Goal: Task Accomplishment & Management: Manage account settings

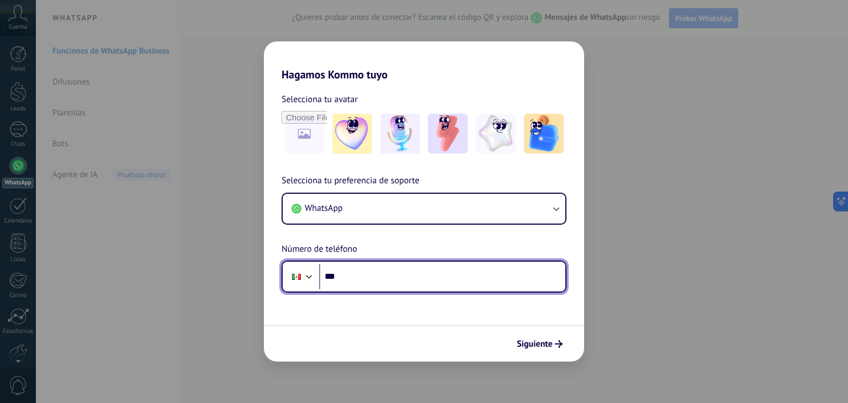
click at [384, 281] on input "***" at bounding box center [442, 276] width 246 height 25
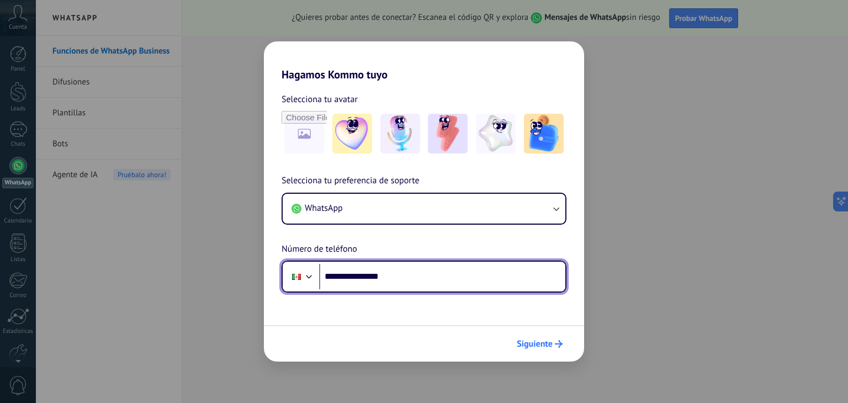
type input "**********"
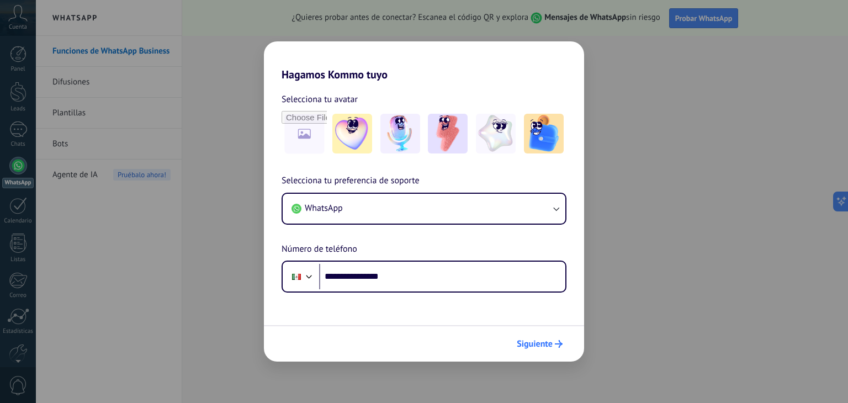
click at [560, 352] on button "Siguiente" at bounding box center [540, 344] width 56 height 19
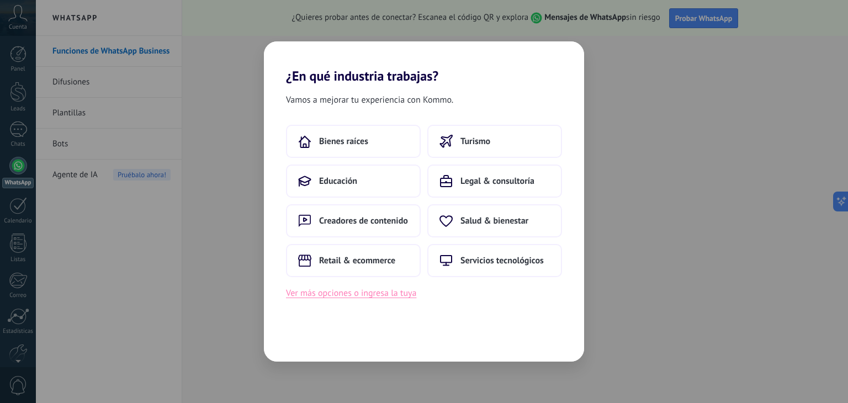
click at [399, 299] on button "Ver más opciones o ingresa la tuya" at bounding box center [351, 293] width 130 height 14
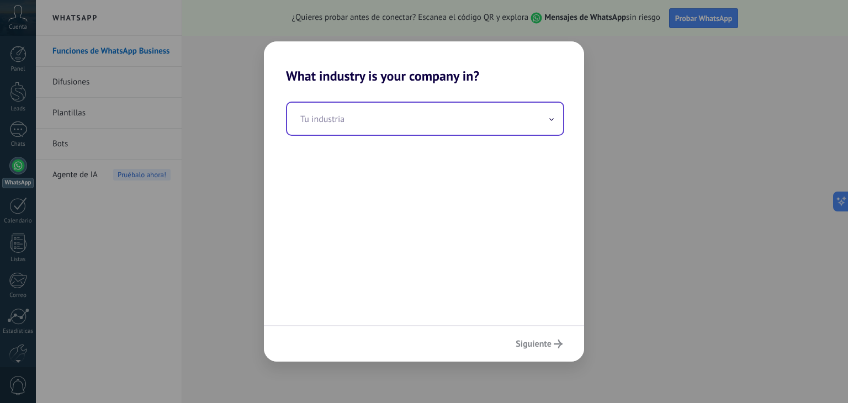
click at [393, 130] on input "text" at bounding box center [425, 119] width 276 height 32
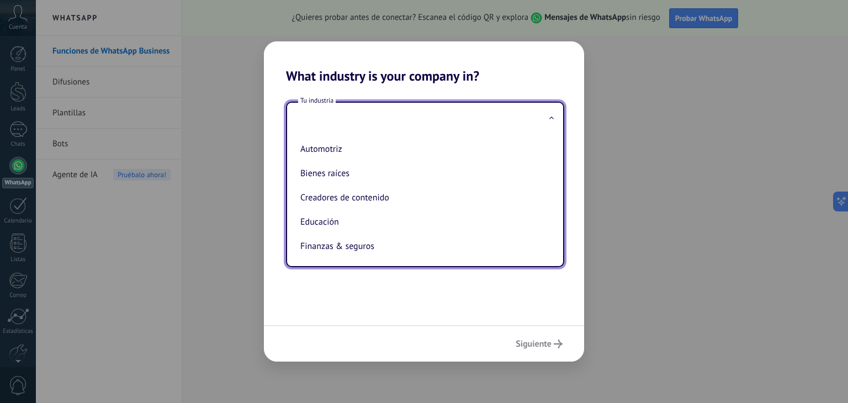
type input "*"
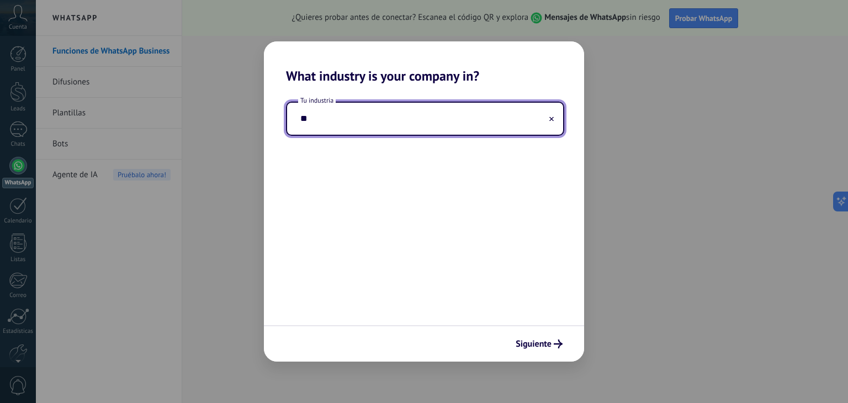
type input "*"
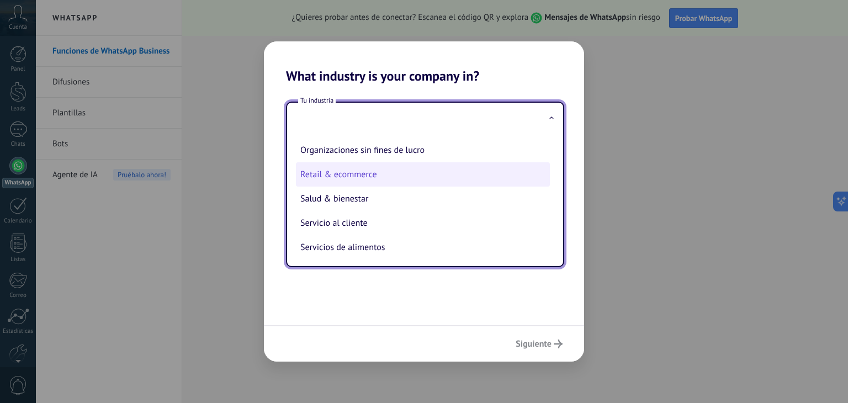
scroll to position [189, 0]
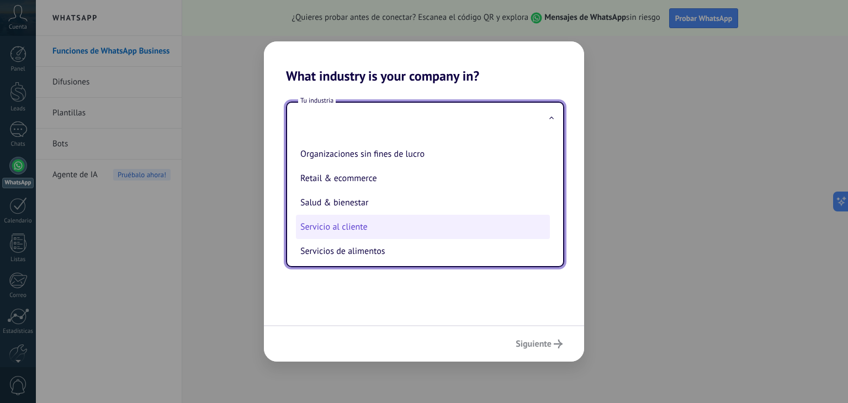
click at [360, 230] on li "Servicio al cliente" at bounding box center [423, 227] width 254 height 24
type input "**********"
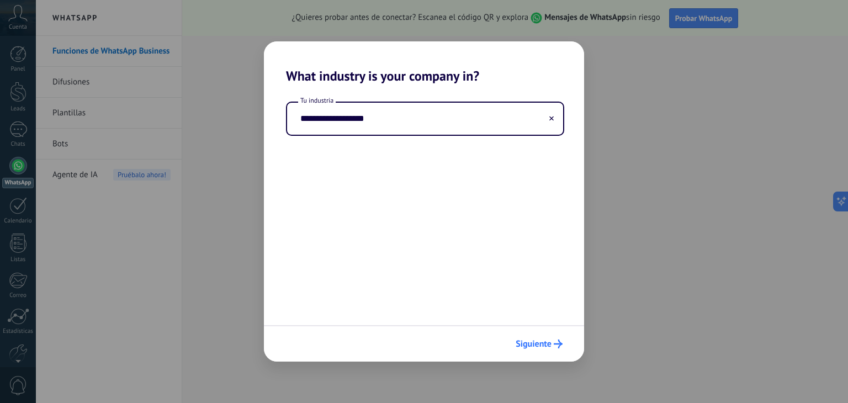
click at [539, 347] on span "Siguiente" at bounding box center [534, 344] width 36 height 8
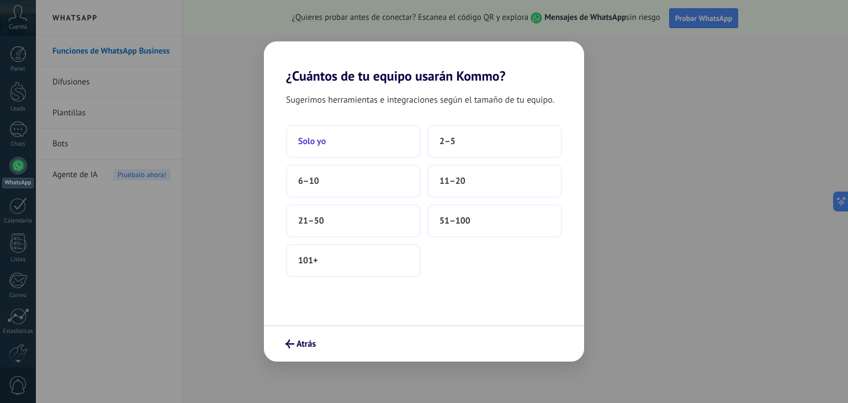
click at [357, 146] on button "Solo yo" at bounding box center [353, 141] width 135 height 33
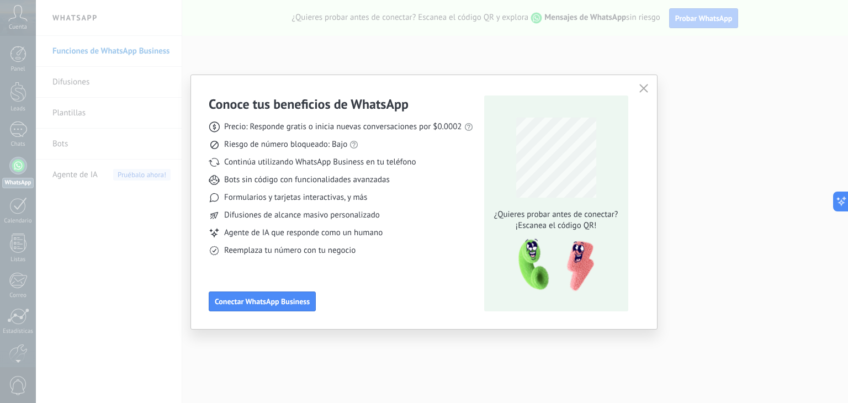
click at [646, 89] on icon "button" at bounding box center [643, 88] width 9 height 9
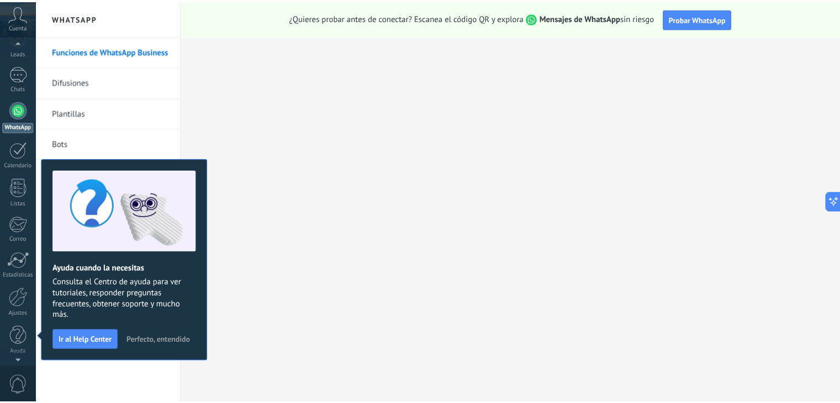
scroll to position [0, 0]
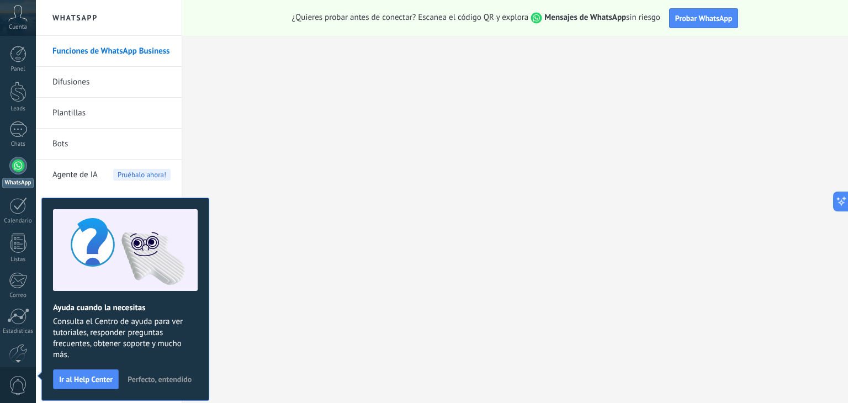
click at [191, 378] on span "Perfecto, entendido" at bounding box center [160, 379] width 64 height 8
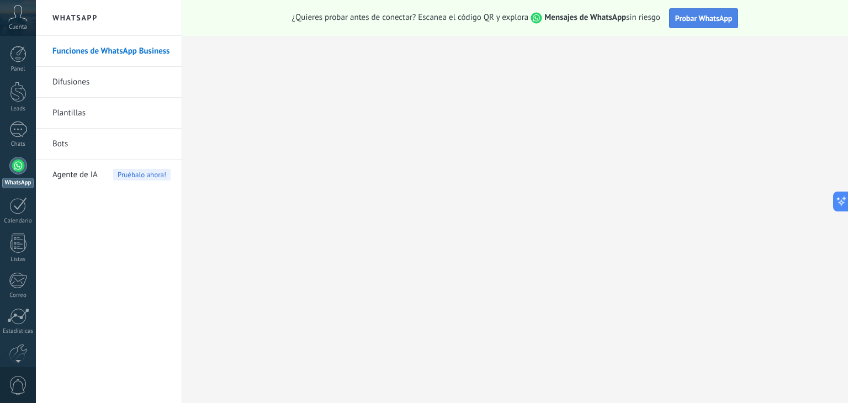
click at [691, 15] on span "Probar WhatsApp" at bounding box center [703, 18] width 57 height 10
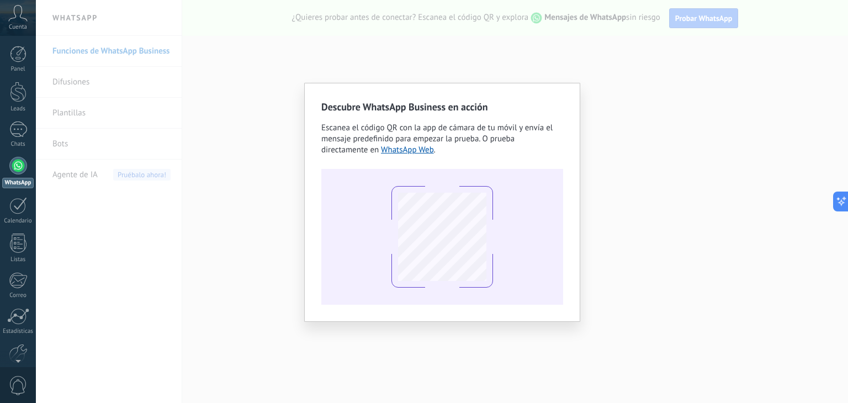
click at [189, 71] on div "Descubre WhatsApp Business en acción Escanea el código QR con la app de cámara …" at bounding box center [442, 201] width 812 height 403
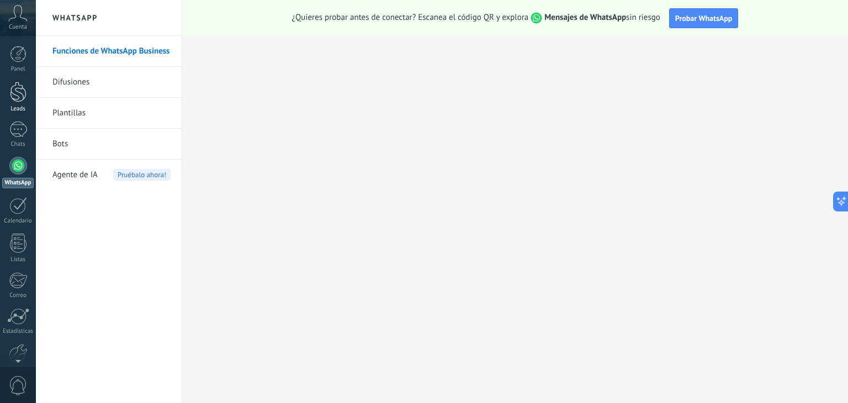
click at [14, 96] on div at bounding box center [18, 92] width 17 height 20
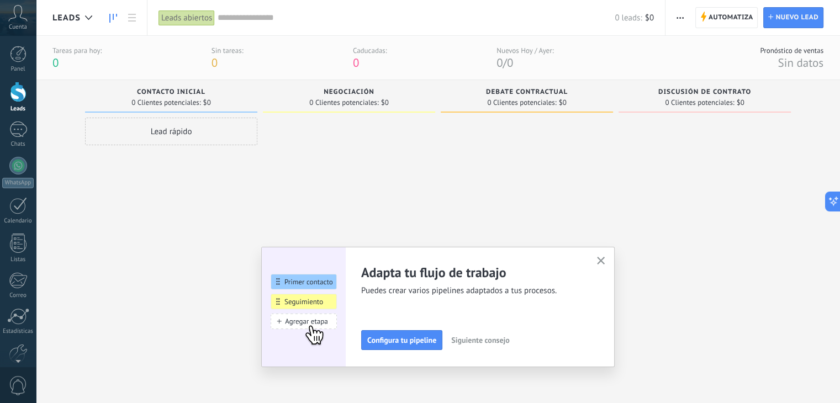
click at [604, 261] on use "button" at bounding box center [601, 261] width 8 height 8
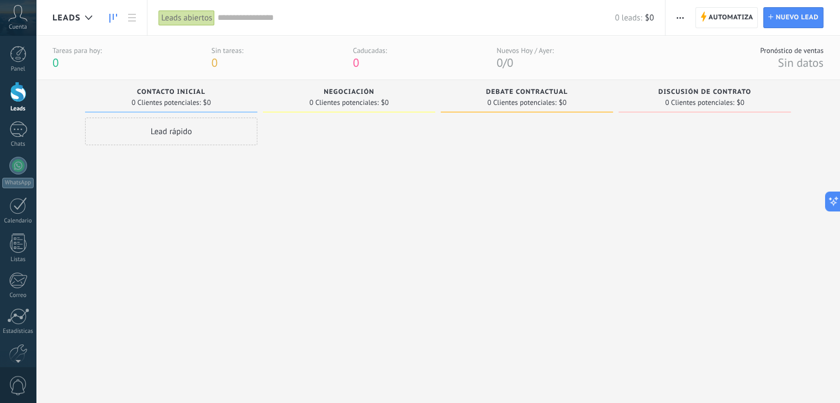
click at [699, 100] on span "0 Clientes potenciales:" at bounding box center [699, 102] width 69 height 7
click at [167, 101] on span "0 Clientes potenciales:" at bounding box center [165, 102] width 69 height 7
click at [25, 125] on div at bounding box center [18, 129] width 18 height 16
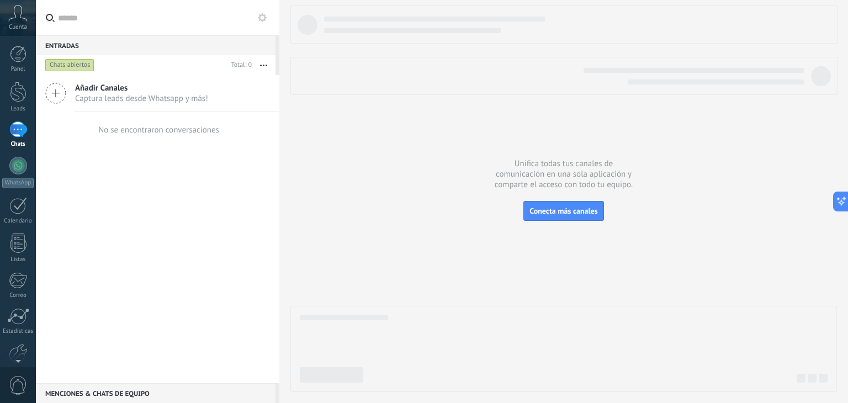
click at [29, 149] on div "Panel Leads Chats WhatsApp Clientes" at bounding box center [18, 235] width 36 height 378
click at [16, 167] on div at bounding box center [18, 166] width 18 height 18
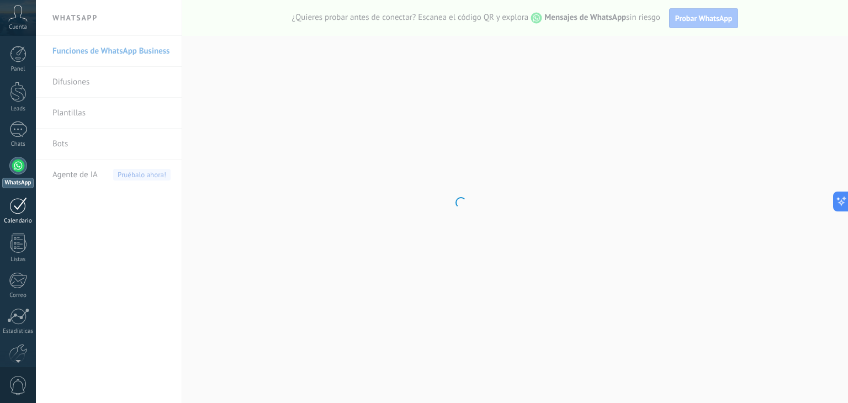
click at [21, 209] on div at bounding box center [18, 205] width 18 height 17
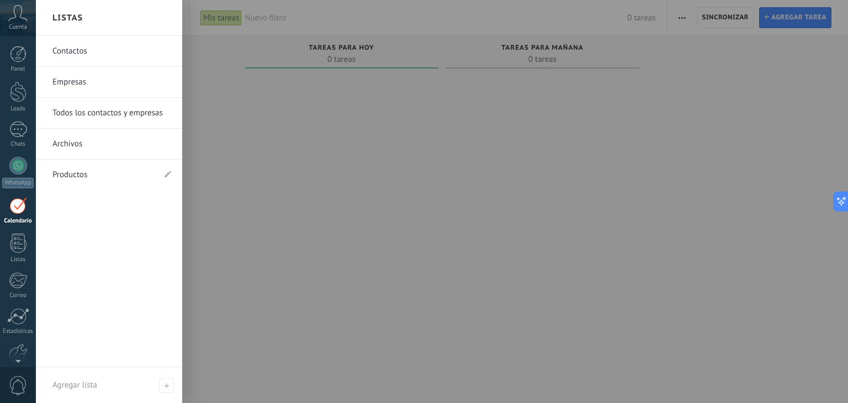
click at [195, 214] on div "Tareas completas 0 tareas Tareas caducadas 0 tareas Tareas para [DATE] 0 tareas…" at bounding box center [442, 206] width 812 height 340
click at [7, 241] on link "Listas" at bounding box center [18, 249] width 36 height 30
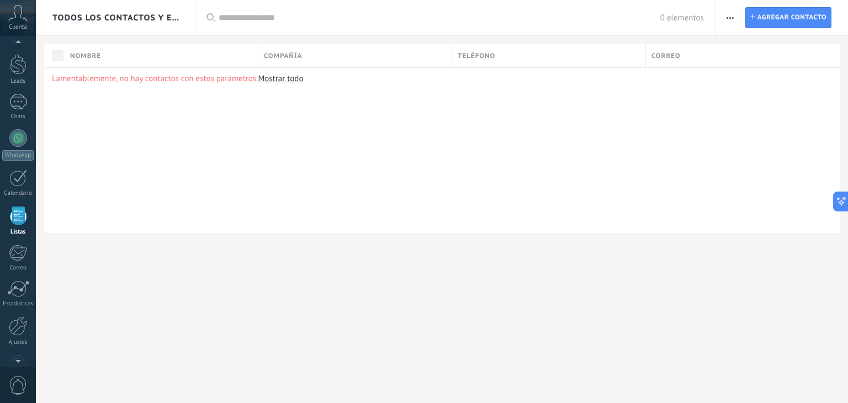
scroll to position [28, 0]
click at [781, 20] on span "Agregar contacto" at bounding box center [792, 18] width 69 height 20
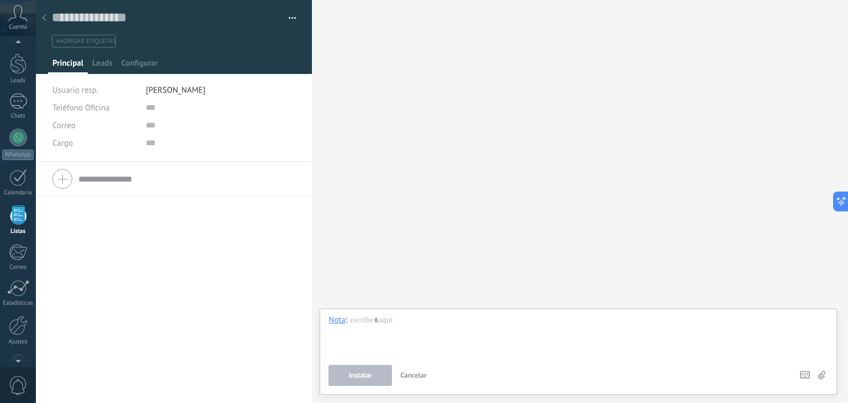
click at [49, 22] on div at bounding box center [43, 19] width 15 height 22
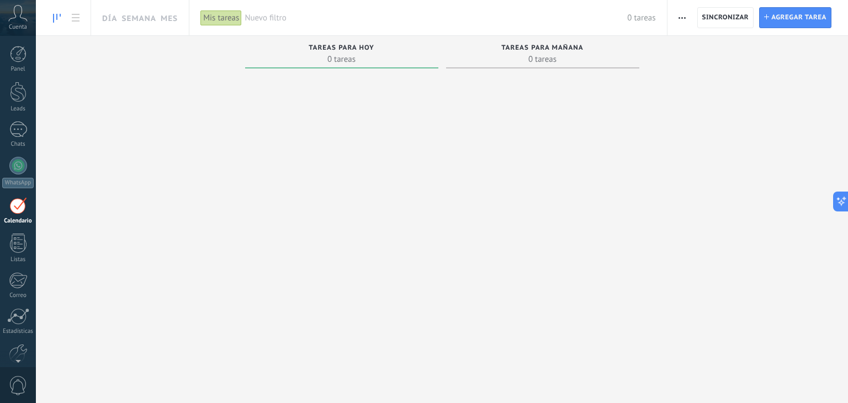
click at [25, 16] on icon at bounding box center [17, 13] width 19 height 17
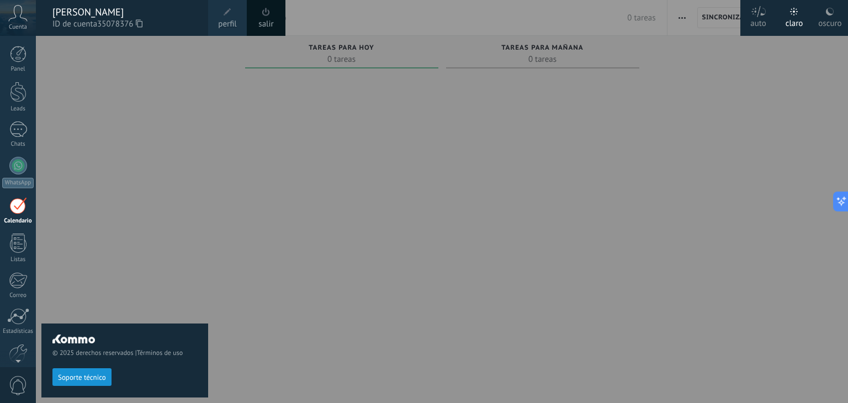
click at [261, 19] on link "salir" at bounding box center [265, 24] width 15 height 12
